Goal: Task Accomplishment & Management: Understand process/instructions

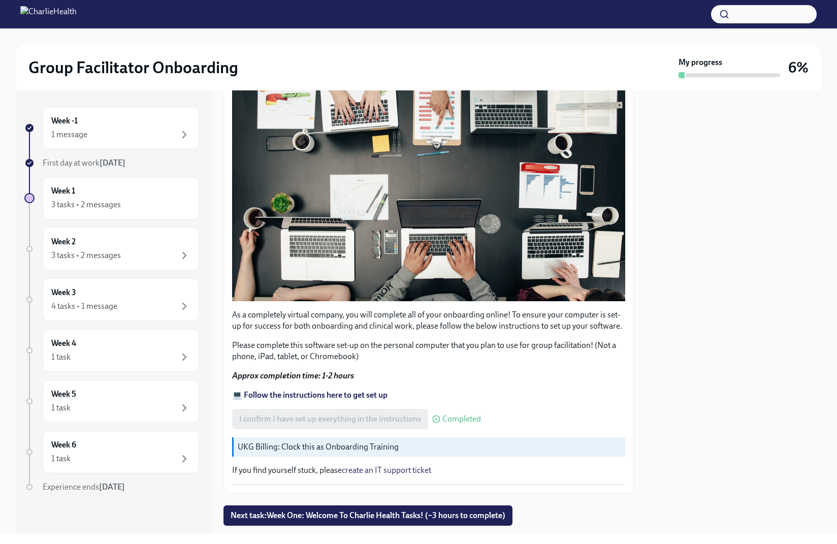
scroll to position [176, 0]
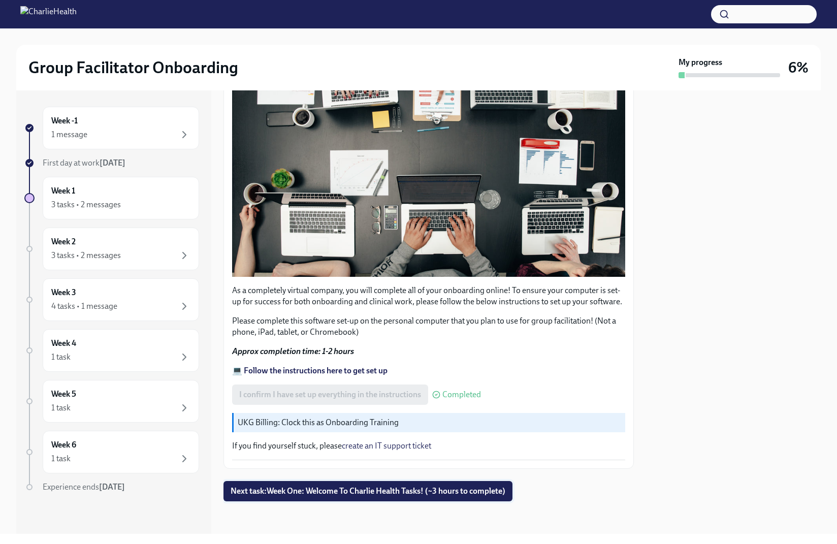
click at [382, 492] on span "Next task : Week One: Welcome To Charlie Health Tasks! (~3 hours to complete)" at bounding box center [368, 491] width 275 height 10
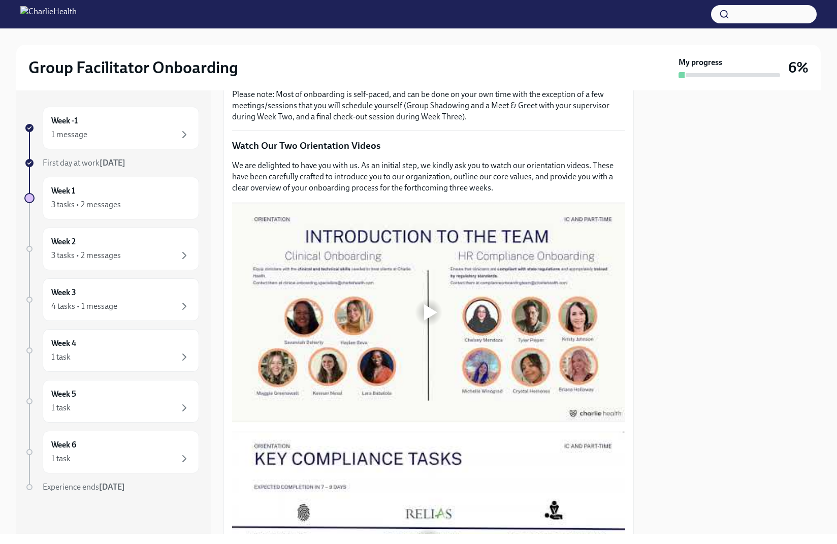
scroll to position [418, 0]
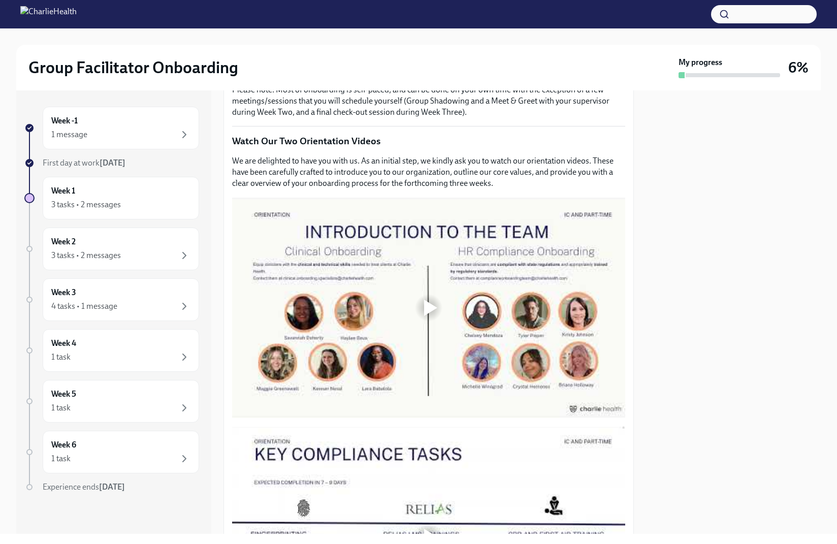
click at [416, 304] on div at bounding box center [428, 307] width 33 height 33
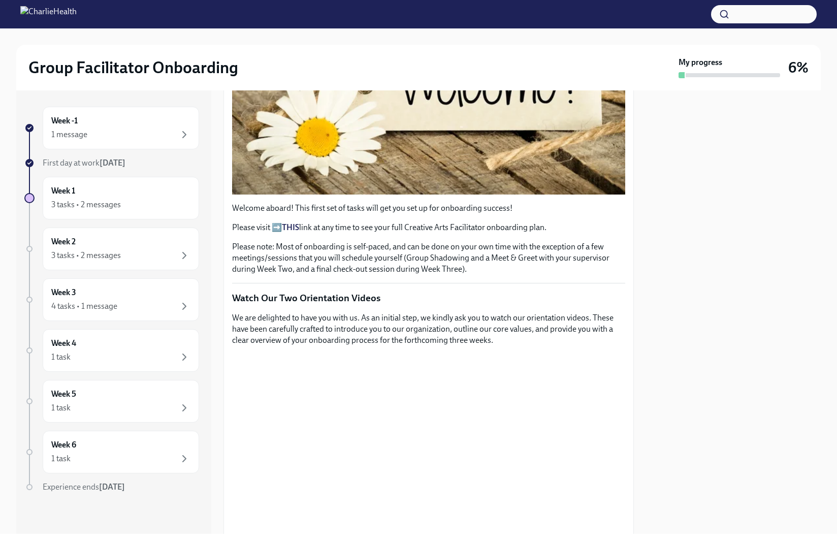
scroll to position [221, 0]
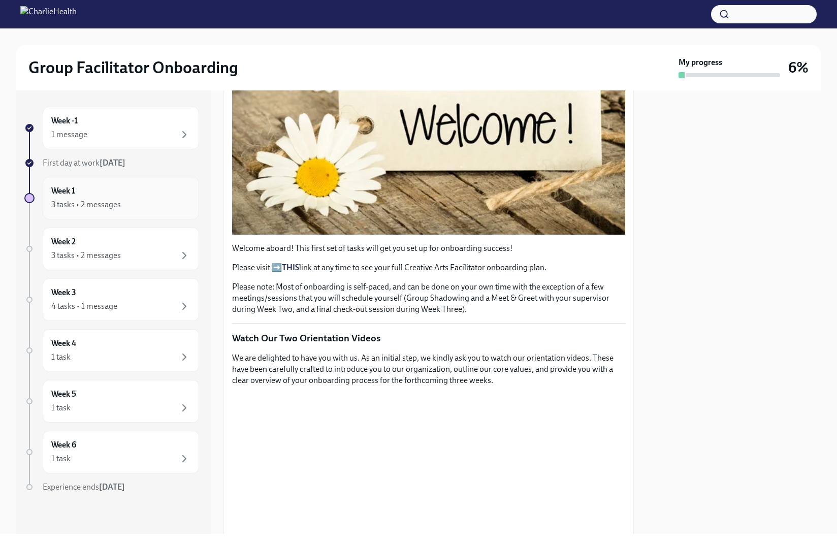
click at [133, 190] on div "Week 1 3 tasks • 2 messages" at bounding box center [120, 197] width 139 height 25
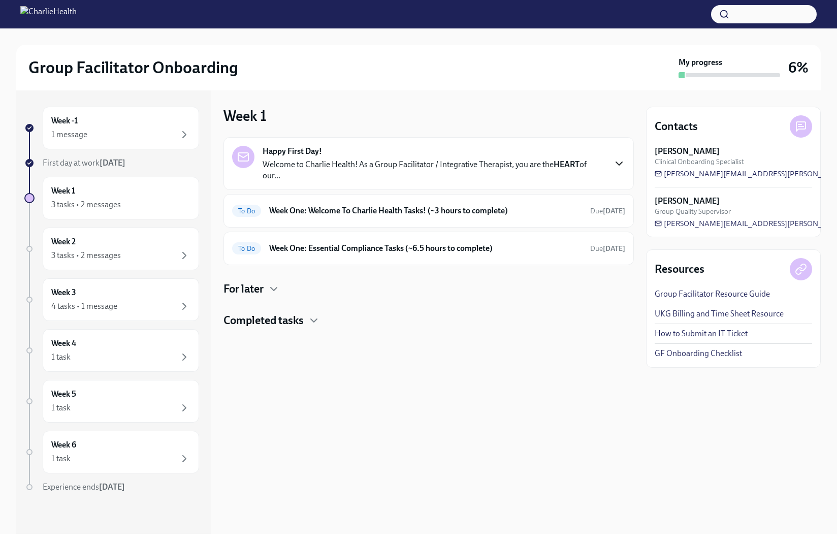
click at [625, 168] on icon "button" at bounding box center [619, 163] width 12 height 12
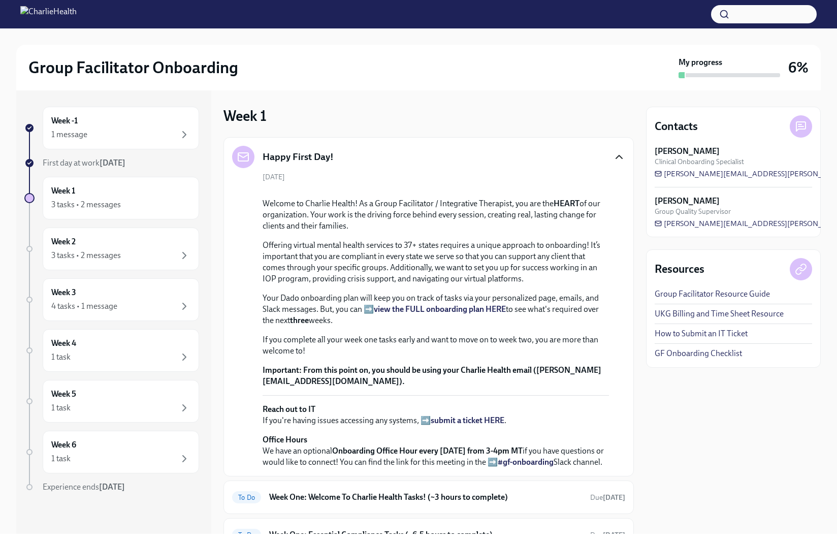
click at [624, 168] on div "Happy First Day!" at bounding box center [428, 157] width 393 height 22
click at [616, 158] on icon "button" at bounding box center [619, 156] width 6 height 3
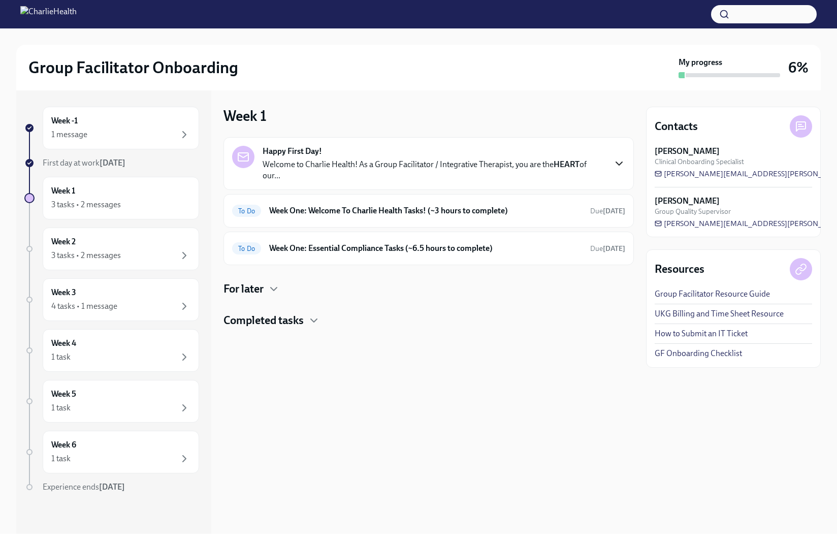
click at [537, 178] on p "Welcome to Charlie Health! As a Group Facilitator / Integrative Therapist, you …" at bounding box center [434, 170] width 342 height 22
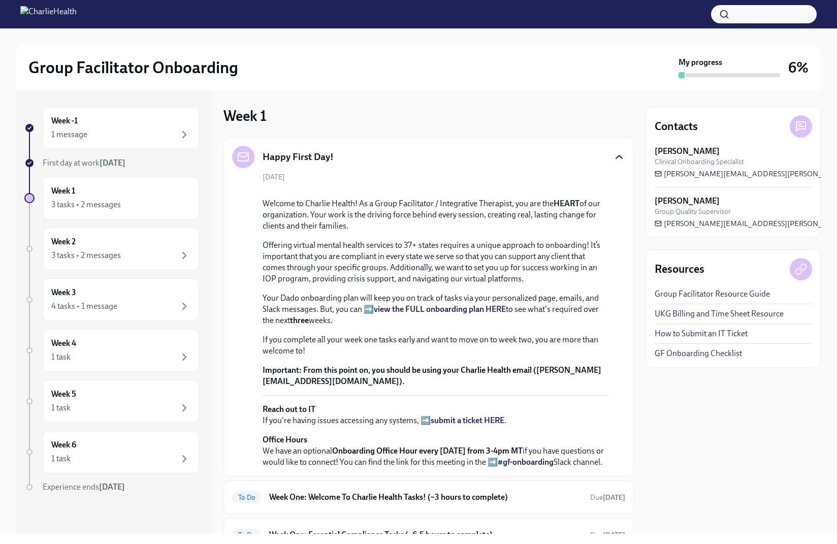
scroll to position [270, 0]
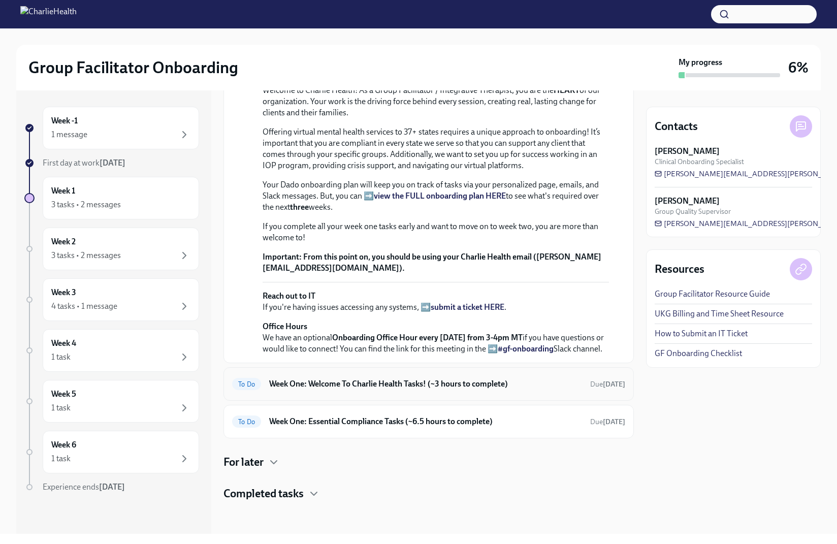
click at [522, 386] on h6 "Week One: Welcome To Charlie Health Tasks! (~3 hours to complete)" at bounding box center [425, 383] width 313 height 11
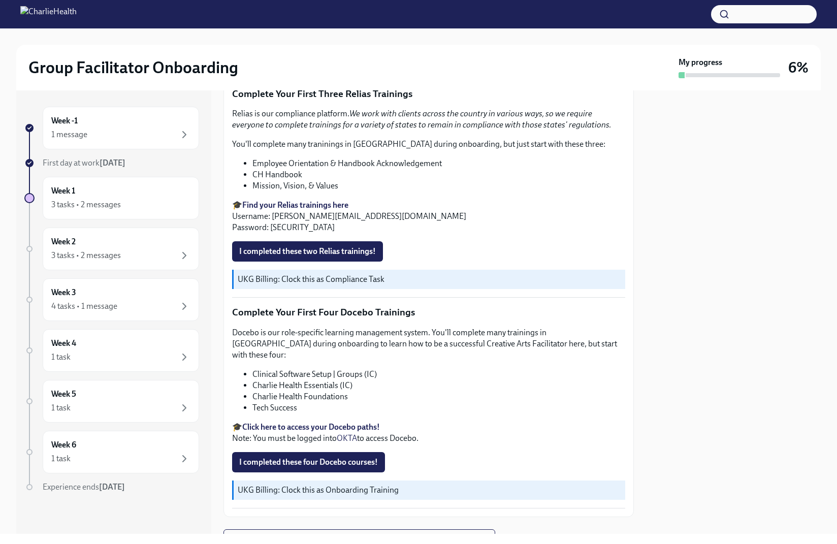
scroll to position [1226, 0]
